Goal: Task Accomplishment & Management: Use online tool/utility

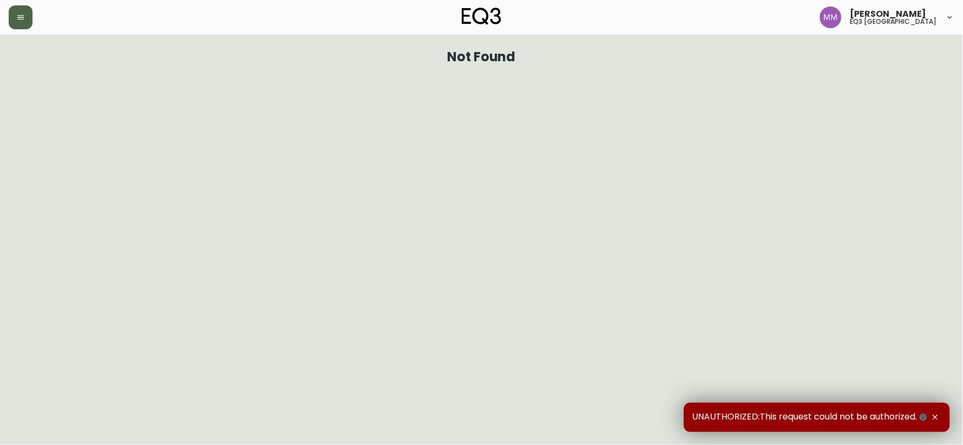
click at [28, 12] on button "button" at bounding box center [21, 17] width 24 height 24
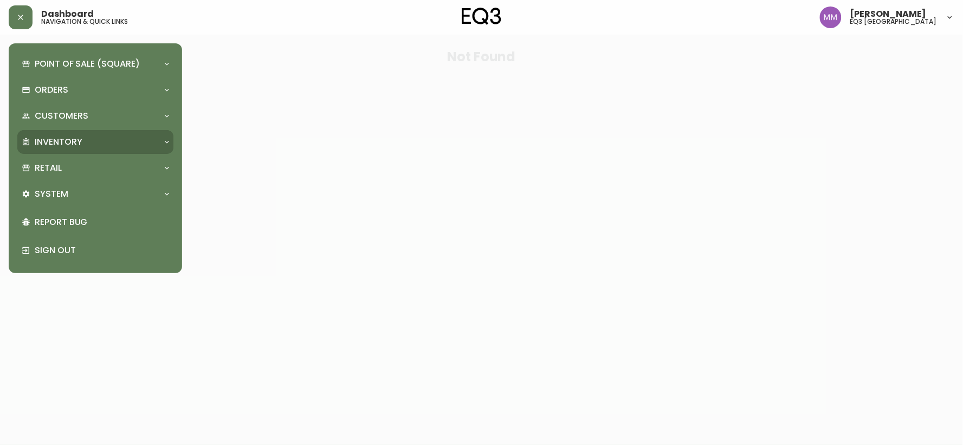
click at [63, 137] on p "Inventory" at bounding box center [59, 142] width 48 height 12
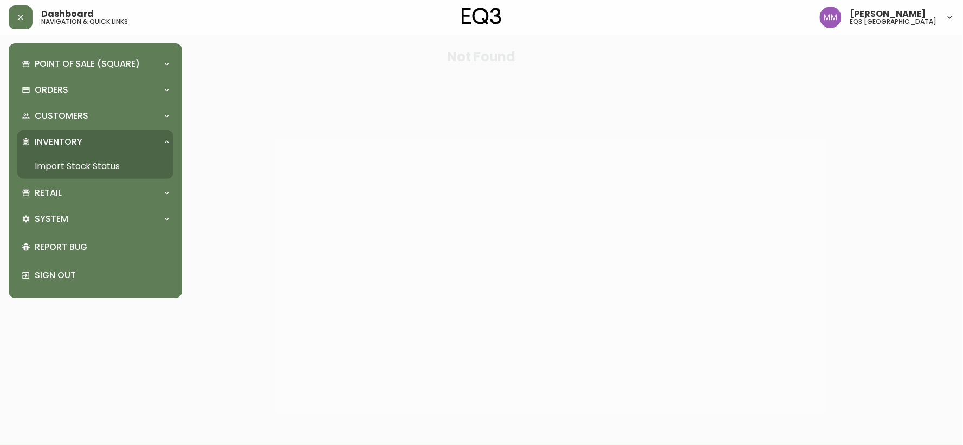
click at [100, 163] on link "Import Stock Status" at bounding box center [95, 166] width 156 height 25
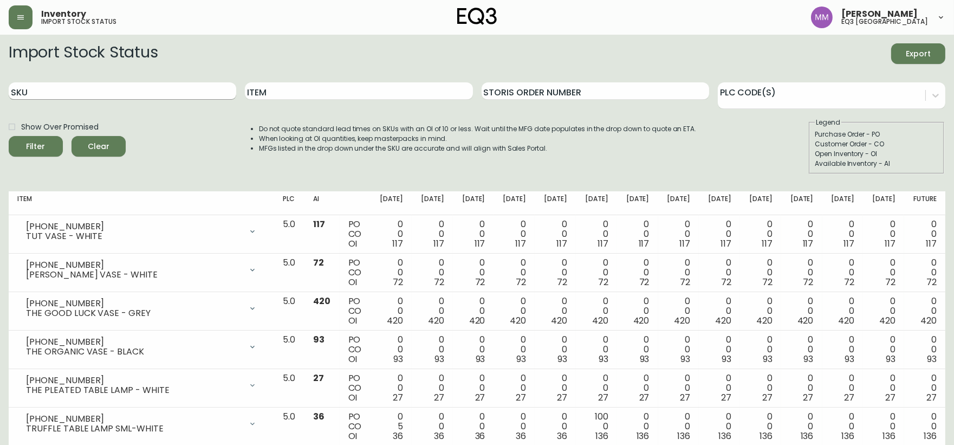
click at [65, 88] on input "SKU" at bounding box center [123, 90] width 228 height 17
paste input "[PHONE_NUMBER]"
type input "[PHONE_NUMBER]"
click at [9, 136] on button "Filter" at bounding box center [36, 146] width 54 height 21
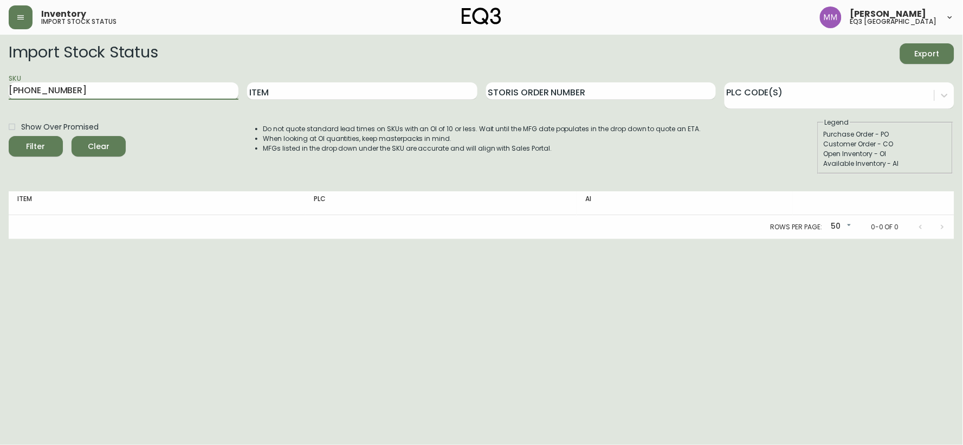
click at [106, 90] on input "[PHONE_NUMBER]" at bounding box center [124, 90] width 230 height 17
click at [9, 136] on button "Filter" at bounding box center [36, 146] width 54 height 21
